Goal: Task Accomplishment & Management: Use online tool/utility

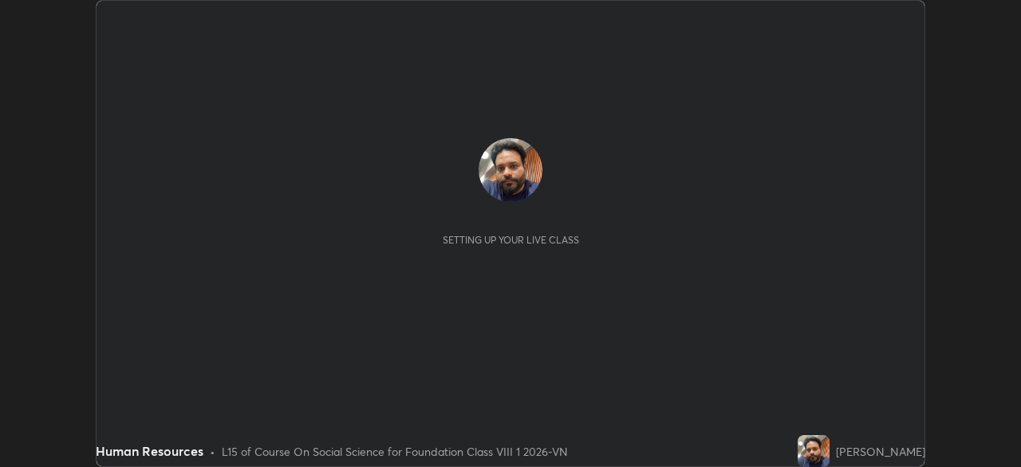
scroll to position [467, 1020]
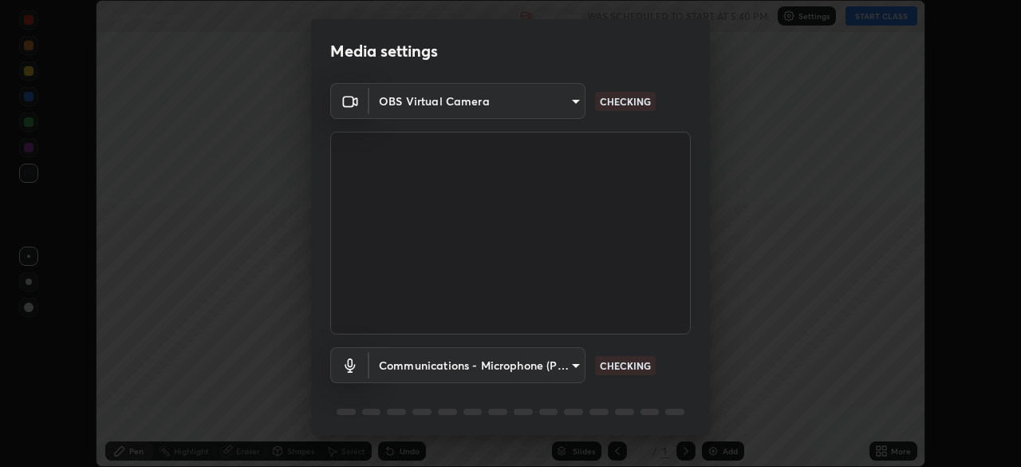
type input "9233a0e0a263b929919b735b0f084d3bf96293af2dbdf5f4a7f48b79dee29d39"
type input "communications"
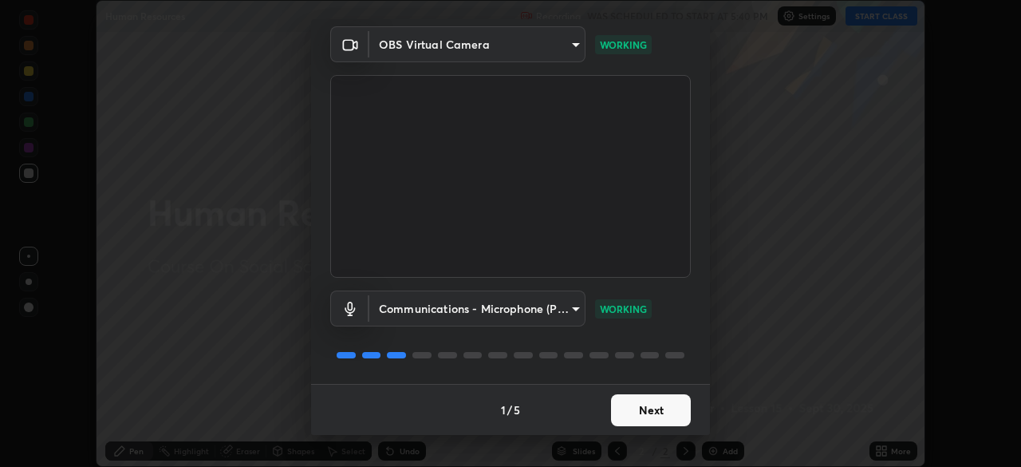
click at [665, 407] on button "Next" at bounding box center [651, 410] width 80 height 32
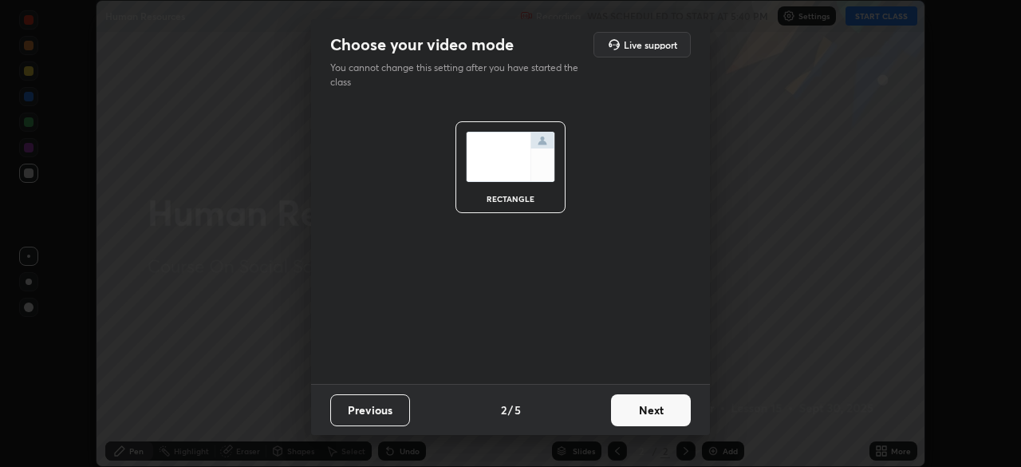
click at [661, 412] on button "Next" at bounding box center [651, 410] width 80 height 32
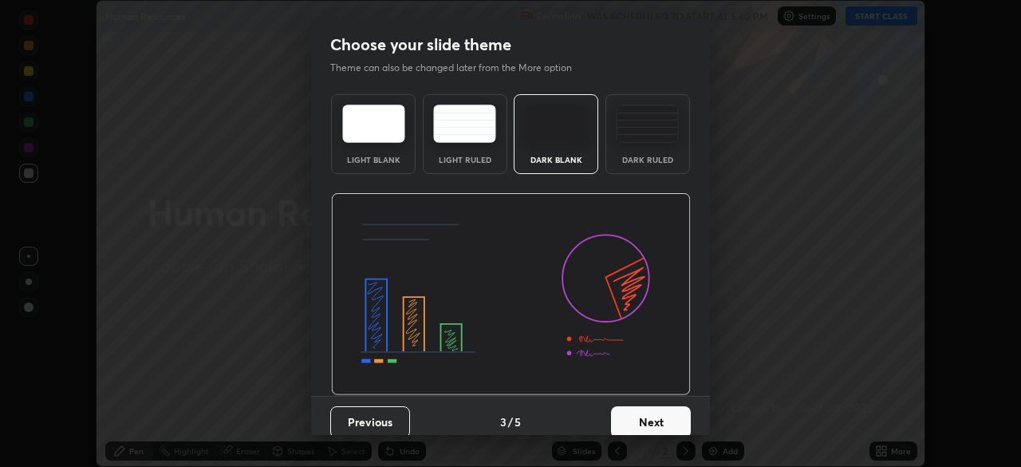
click at [656, 417] on button "Next" at bounding box center [651, 422] width 80 height 32
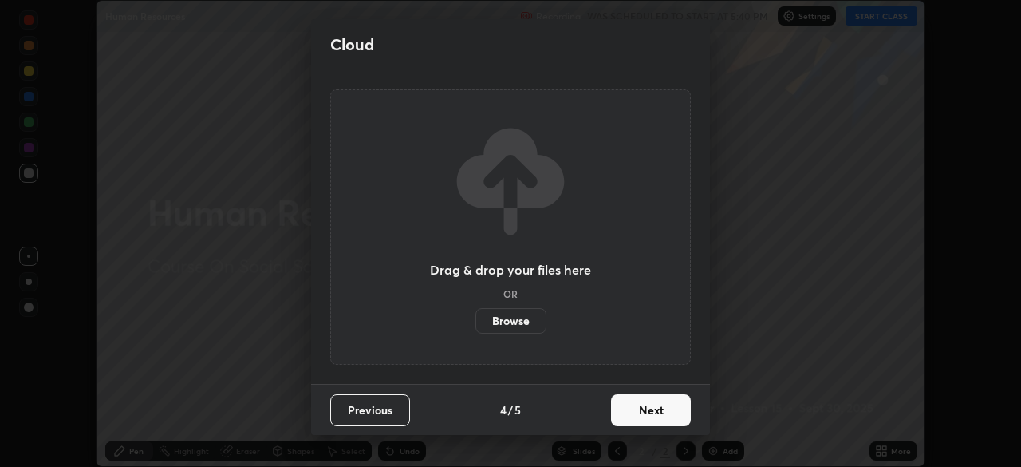
click at [660, 409] on button "Next" at bounding box center [651, 410] width 80 height 32
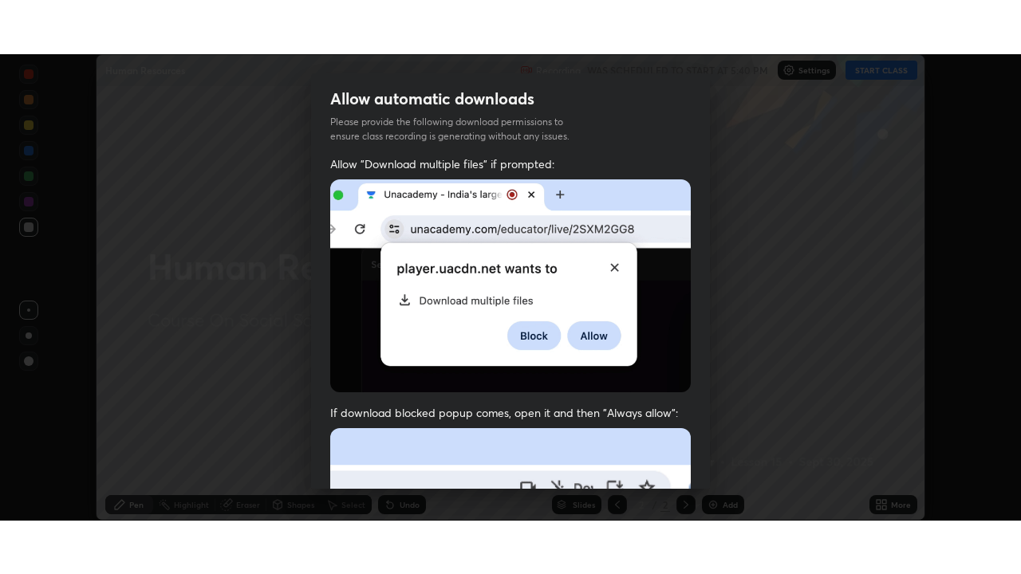
scroll to position [382, 0]
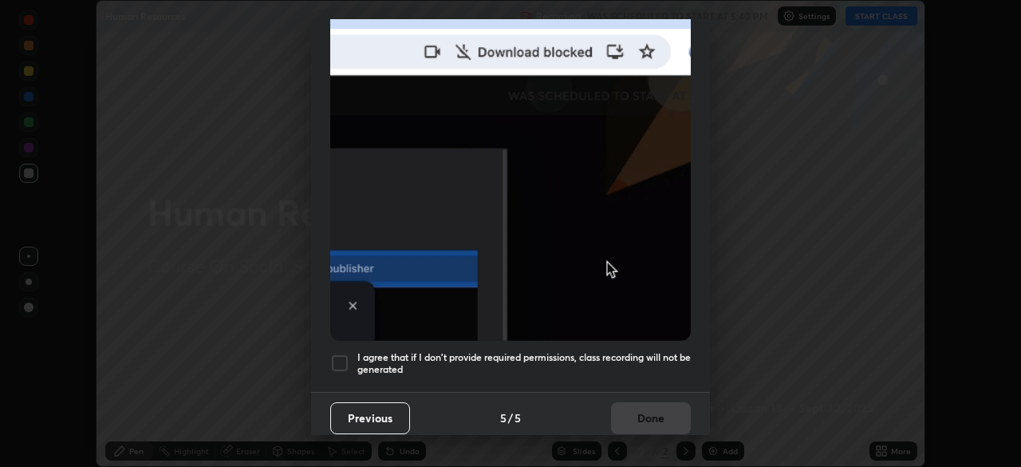
click at [605, 351] on h5 "I agree that if I don't provide required permissions, class recording will not …" at bounding box center [523, 363] width 333 height 25
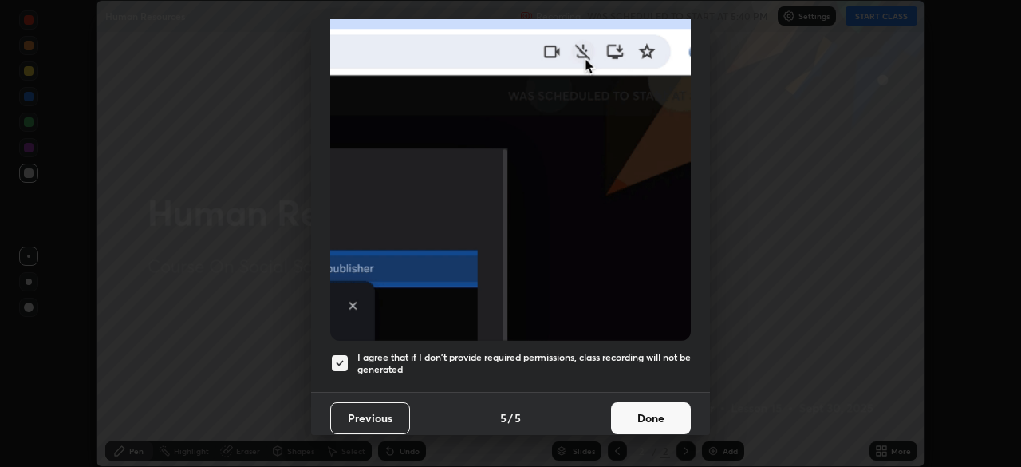
click at [648, 423] on button "Done" at bounding box center [651, 418] width 80 height 32
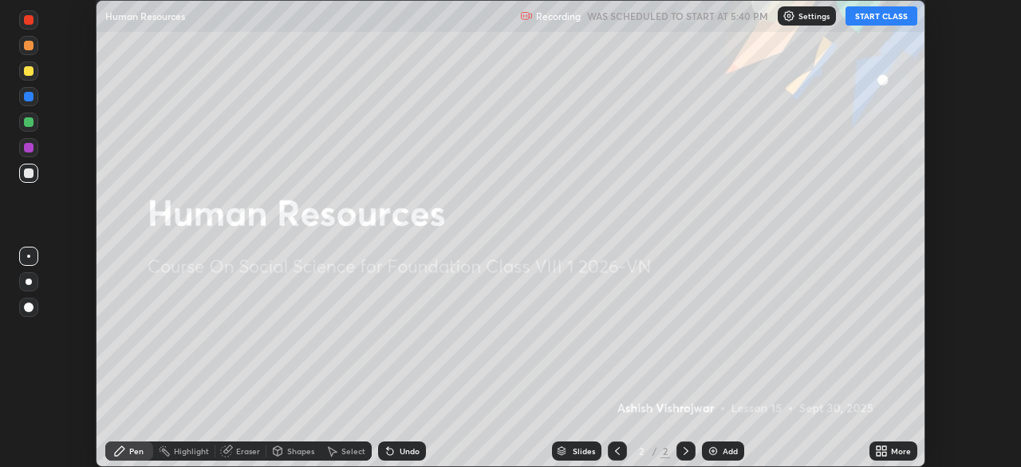
click at [876, 18] on button "START CLASS" at bounding box center [881, 15] width 72 height 19
click at [883, 443] on div "More" at bounding box center [893, 450] width 48 height 19
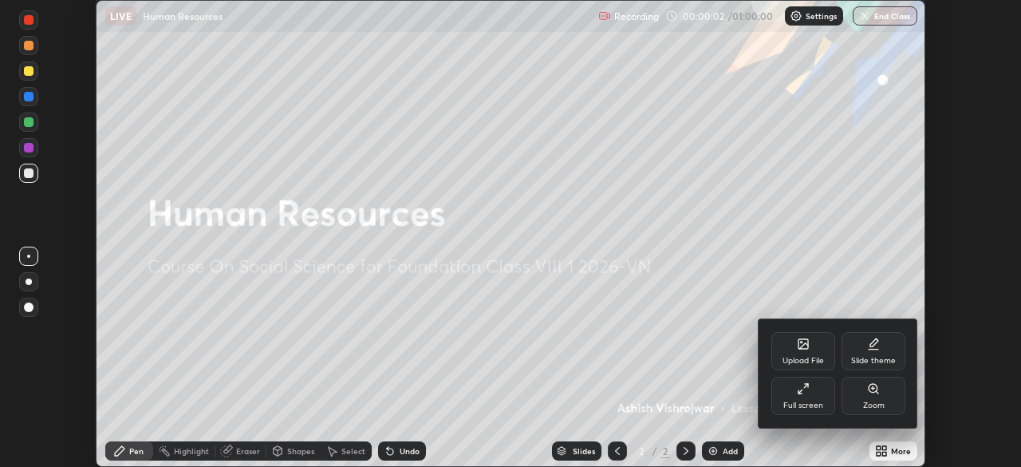
click at [822, 384] on div "Full screen" at bounding box center [803, 395] width 64 height 38
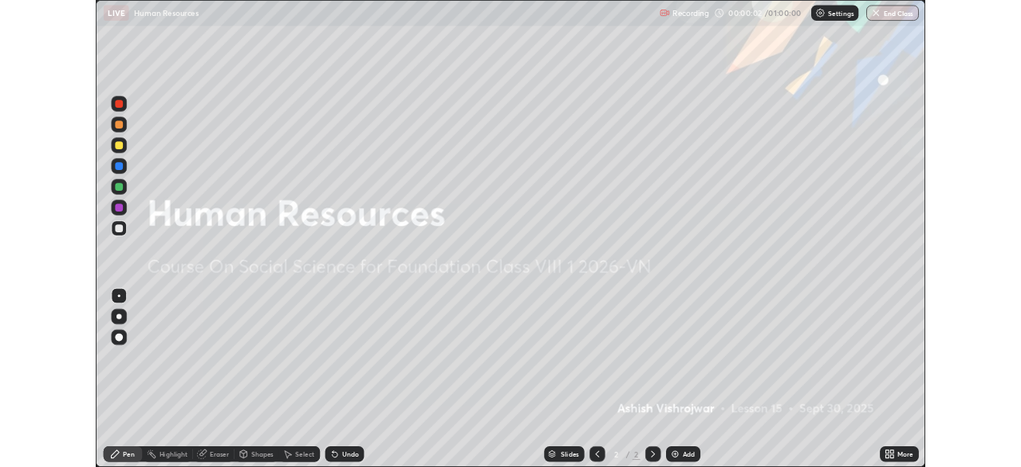
scroll to position [574, 1021]
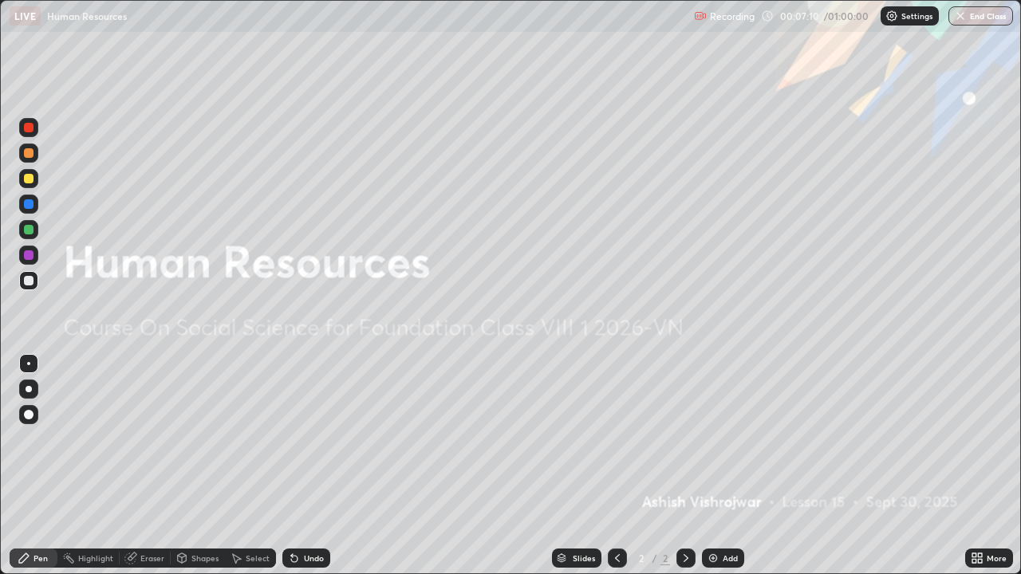
click at [715, 466] on div "Add" at bounding box center [723, 558] width 42 height 19
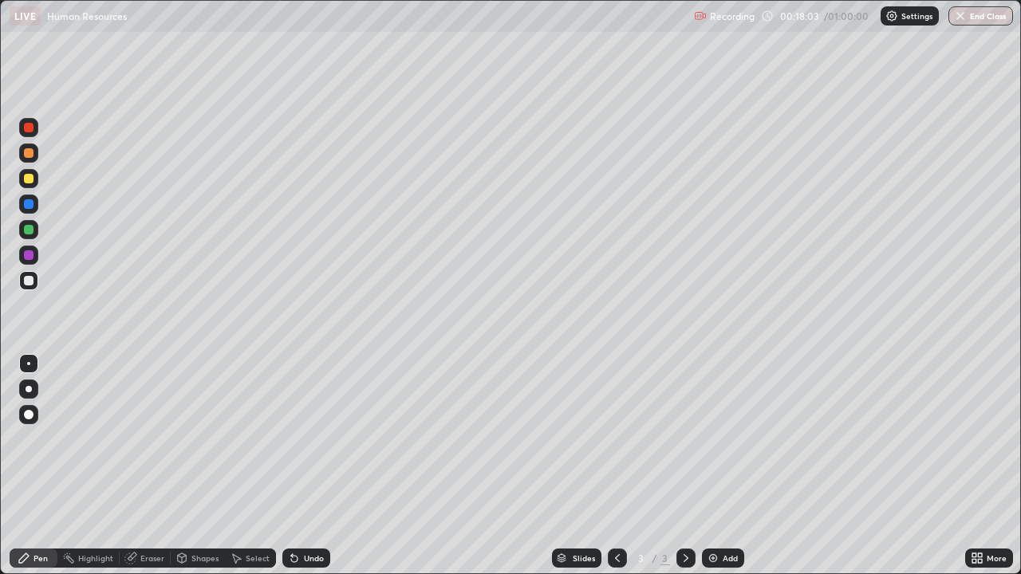
click at [142, 466] on div "Eraser" at bounding box center [145, 558] width 51 height 19
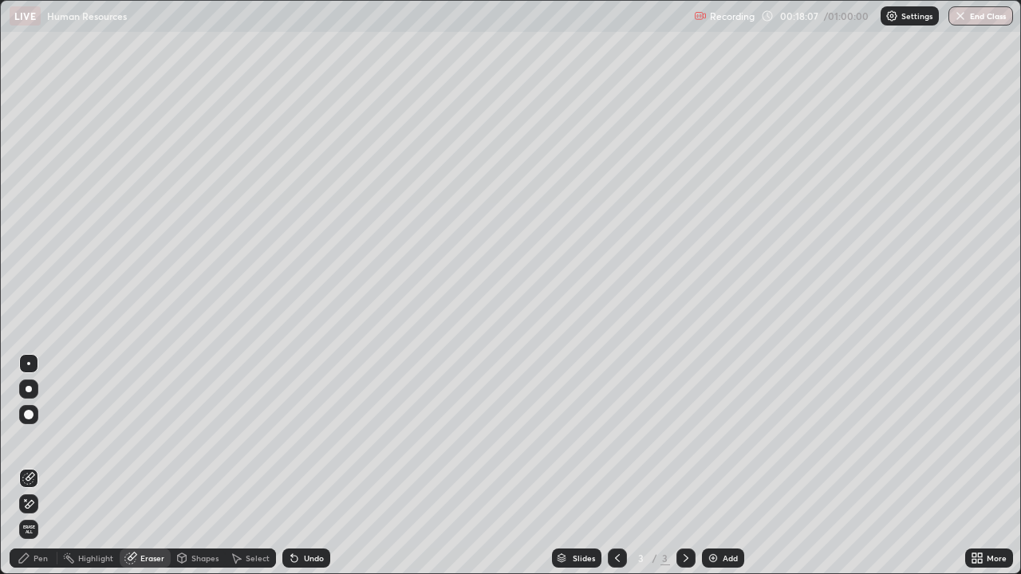
click at [34, 466] on div "Pen" at bounding box center [34, 558] width 48 height 19
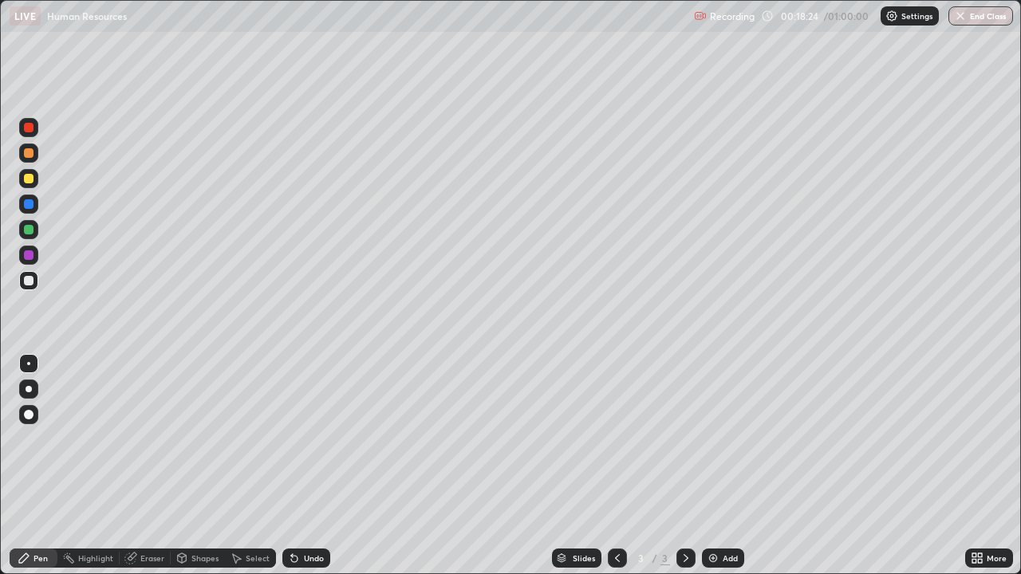
click at [30, 230] on div at bounding box center [29, 230] width 10 height 10
click at [30, 254] on div at bounding box center [29, 255] width 10 height 10
click at [30, 204] on div at bounding box center [29, 204] width 10 height 10
click at [30, 179] on div at bounding box center [29, 179] width 10 height 10
click at [726, 466] on div "Add" at bounding box center [729, 558] width 15 height 8
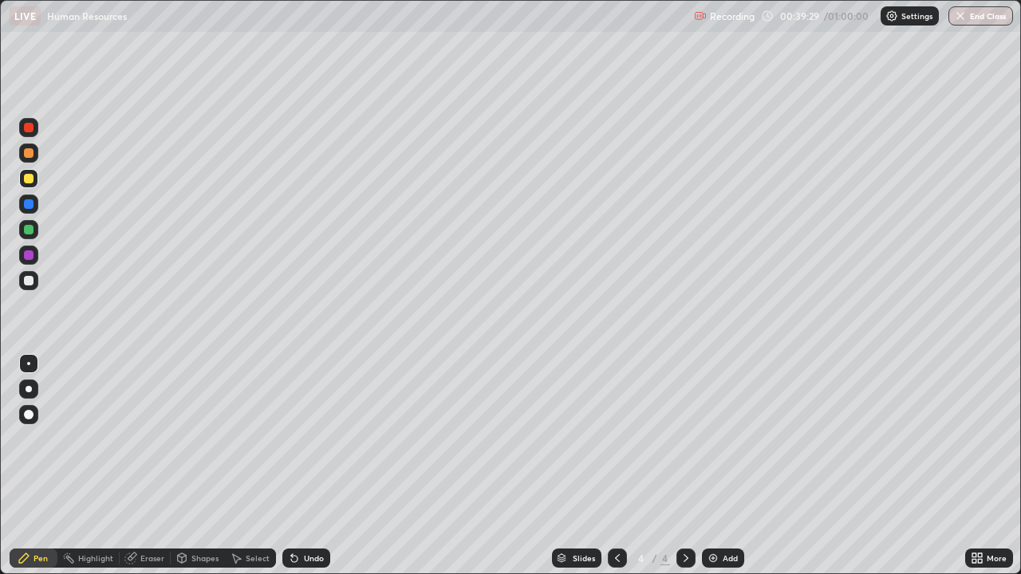
click at [149, 466] on div "Eraser" at bounding box center [152, 558] width 24 height 8
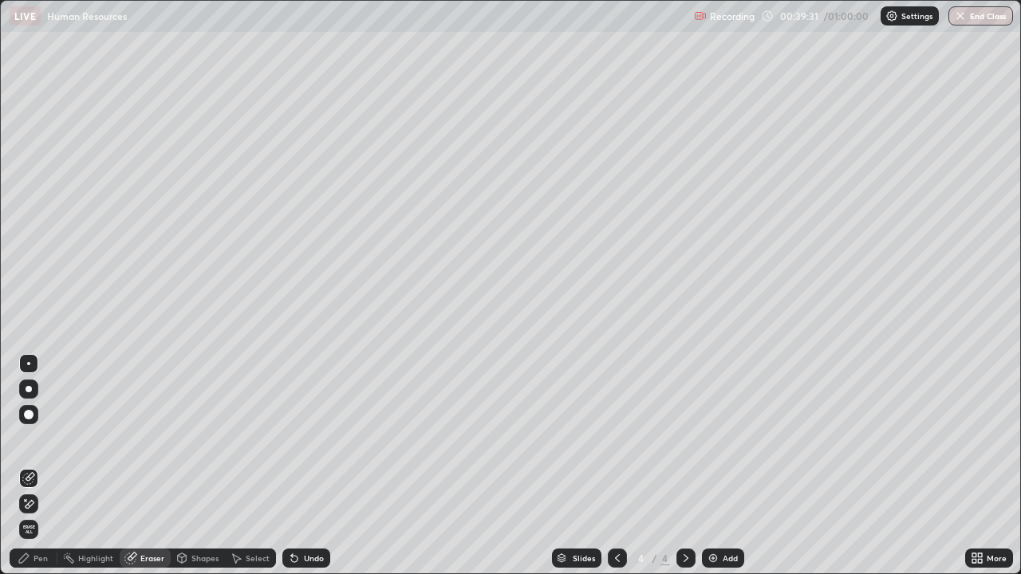
click at [30, 466] on icon at bounding box center [28, 505] width 13 height 14
click at [30, 466] on icon at bounding box center [24, 558] width 13 height 13
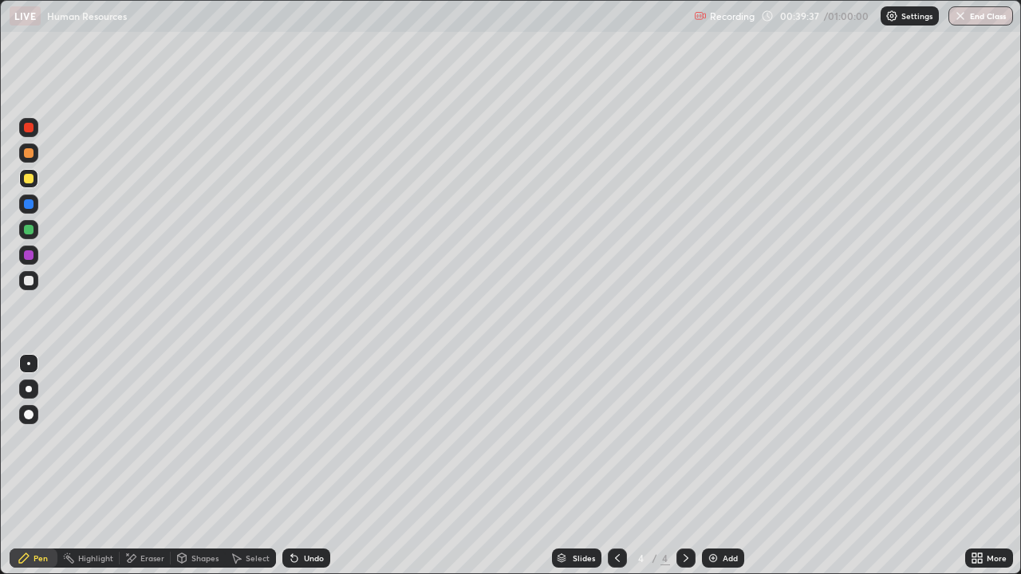
click at [30, 127] on div at bounding box center [29, 128] width 10 height 10
click at [32, 258] on div at bounding box center [29, 255] width 10 height 10
click at [30, 153] on div at bounding box center [29, 153] width 10 height 10
click at [27, 227] on div at bounding box center [29, 230] width 10 height 10
click at [975, 18] on button "End Class" at bounding box center [981, 15] width 63 height 19
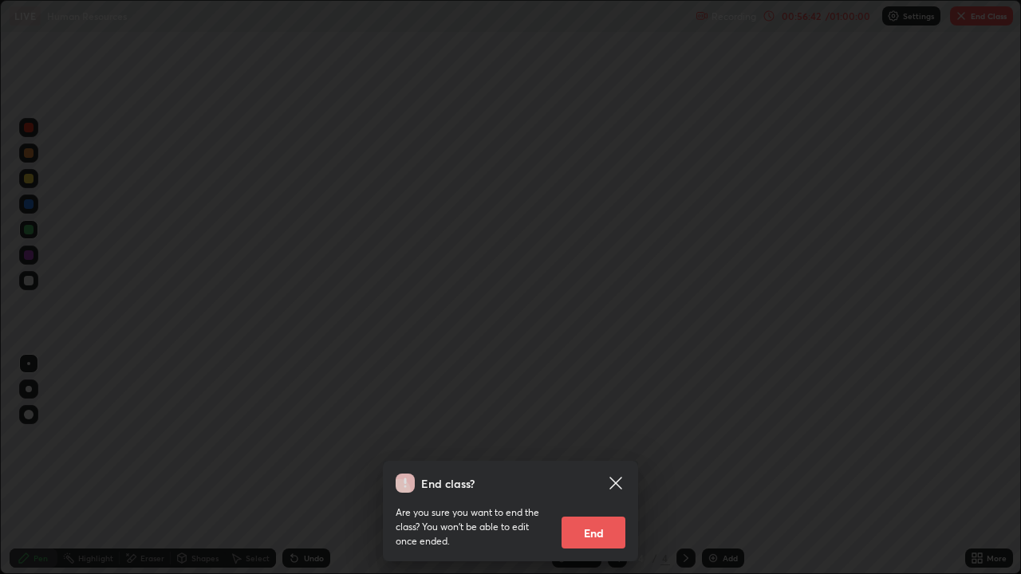
click at [599, 466] on button "End" at bounding box center [593, 533] width 64 height 32
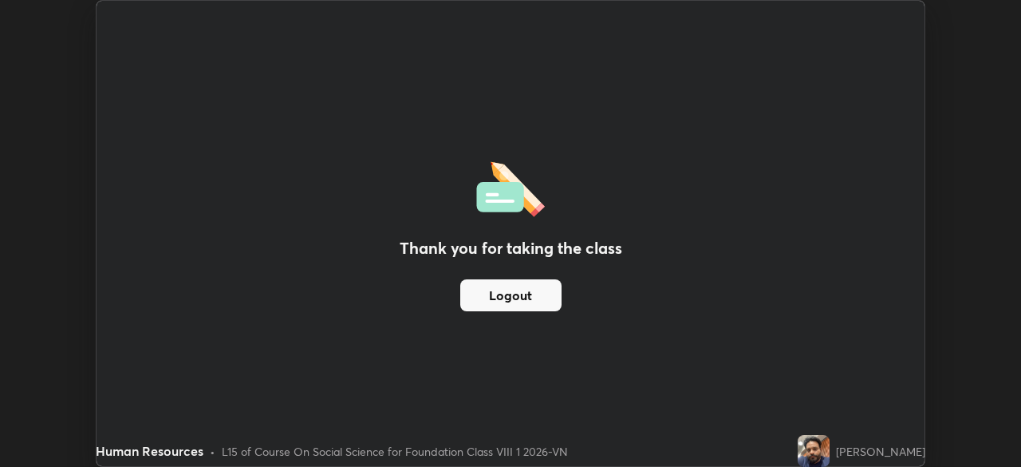
scroll to position [79279, 78725]
